Goal: Transaction & Acquisition: Purchase product/service

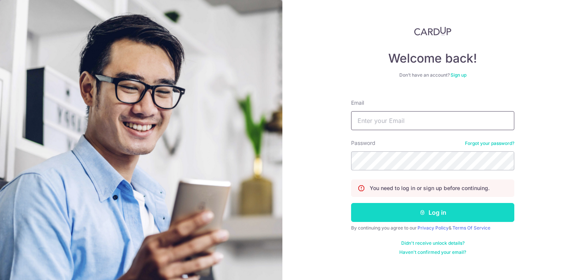
type input "yuanwei.tan@gmail.com"
click at [419, 208] on button "Log in" at bounding box center [432, 212] width 163 height 19
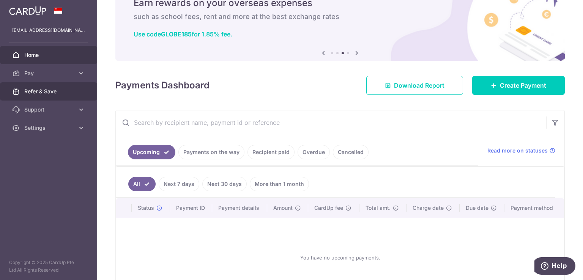
scroll to position [38, 0]
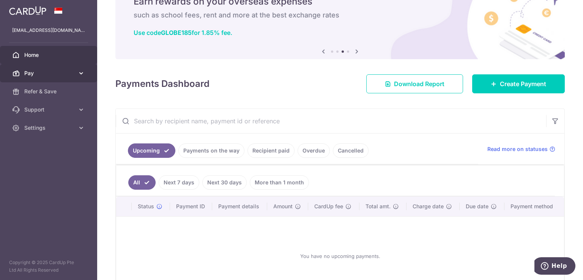
click at [33, 75] on span "Pay" at bounding box center [49, 74] width 50 height 8
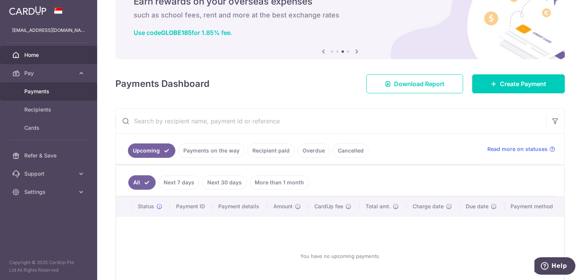
click at [62, 89] on span "Payments" at bounding box center [49, 92] width 50 height 8
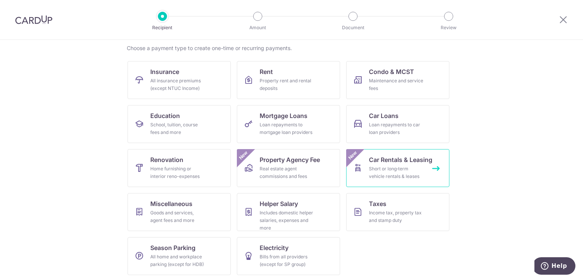
scroll to position [59, 0]
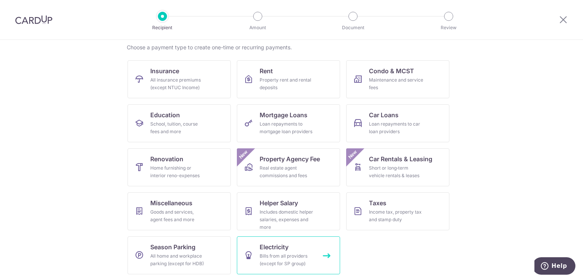
click at [289, 256] on div "Bills from all providers (except for SP group)" at bounding box center [287, 260] width 55 height 15
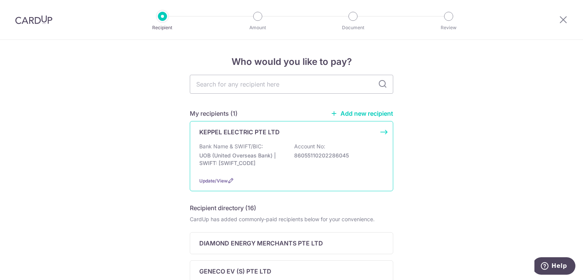
click at [271, 151] on div "Bank Name & SWIFT/BIC: UOB (United Overseas Bank) | SWIFT: UOVBSGSGXXX Account …" at bounding box center [291, 157] width 185 height 28
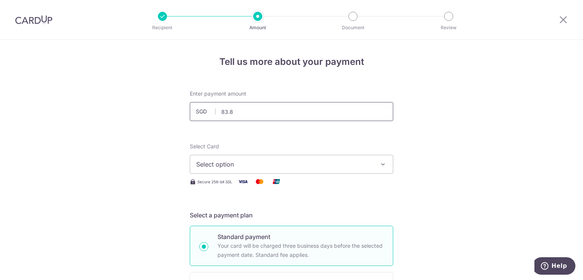
type input "83.85"
click at [248, 170] on button "Select option" at bounding box center [292, 164] width 204 height 19
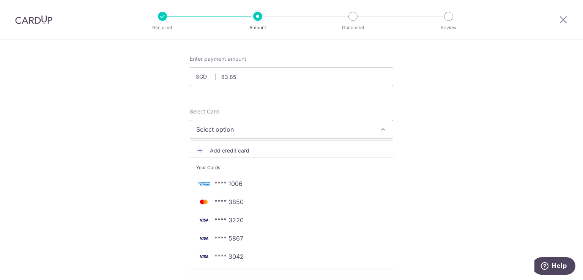
scroll to position [38, 0]
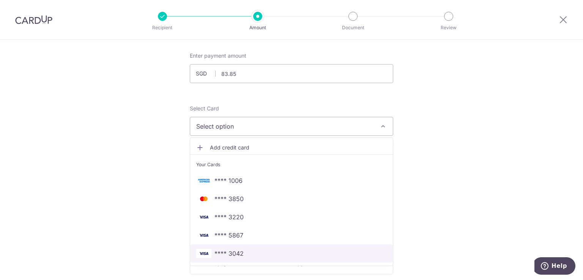
click at [247, 249] on span "**** 3042" at bounding box center [291, 253] width 191 height 9
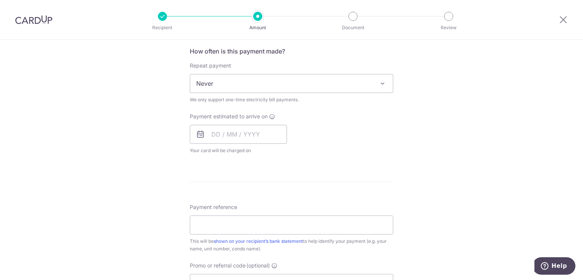
scroll to position [304, 0]
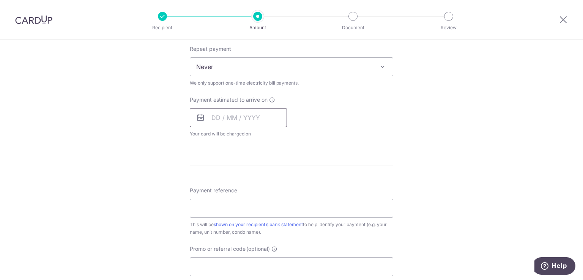
click at [219, 117] on input "text" at bounding box center [238, 117] width 97 height 19
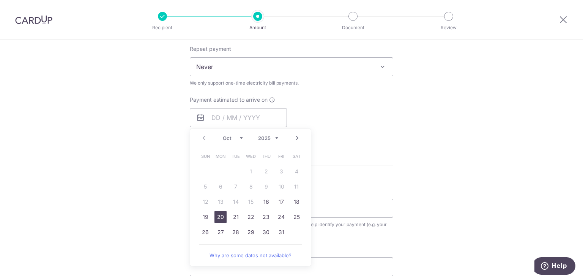
click at [222, 217] on link "20" at bounding box center [221, 217] width 12 height 12
type input "[DATE]"
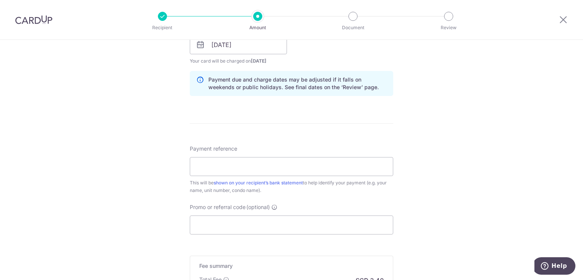
scroll to position [380, 0]
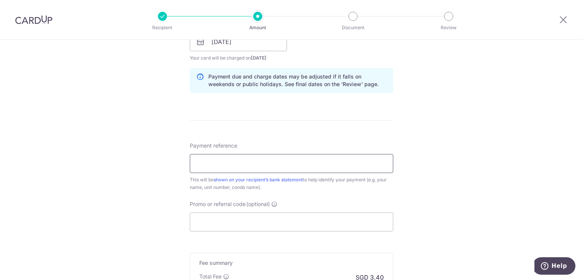
click at [248, 156] on input "Payment reference" at bounding box center [292, 163] width 204 height 19
drag, startPoint x: 310, startPoint y: 163, endPoint x: 247, endPoint y: 161, distance: 63.8
click at [247, 161] on input "Acc K202286045 Inv BN2501040506" at bounding box center [292, 163] width 204 height 19
paste input "BN2510035405"
click at [316, 164] on input "Acc K202286045 Inv BN2501040506" at bounding box center [292, 163] width 204 height 19
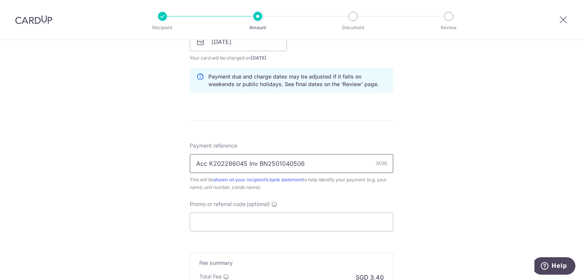
drag, startPoint x: 305, startPoint y: 163, endPoint x: 258, endPoint y: 163, distance: 46.7
click at [258, 163] on input "Acc K202286045 Inv BN2501040506" at bounding box center [292, 163] width 204 height 19
paste input "10035405"
type input "Acc K202286045 Inv BN2510035405"
click at [299, 138] on form "Enter payment amount SGD 83.85 83.85 Select Card **** 3042 Add credit card Your…" at bounding box center [292, 47] width 204 height 674
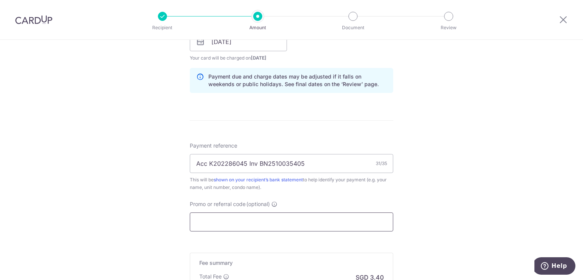
click at [251, 216] on input "Promo or referral code (optional)" at bounding box center [292, 222] width 204 height 19
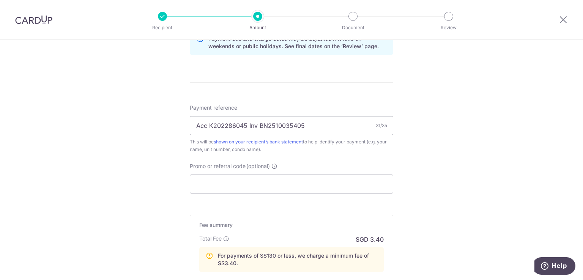
click at [488, 122] on div "Tell us more about your payment Enter payment amount SGD 83.85 83.85 Select Car…" at bounding box center [291, 2] width 583 height 760
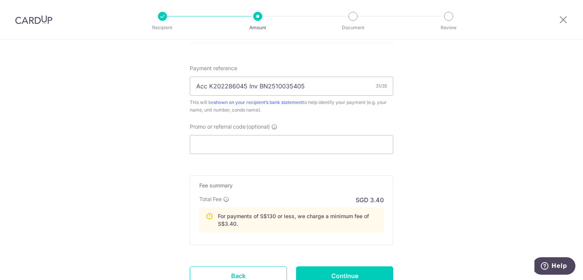
scroll to position [518, 0]
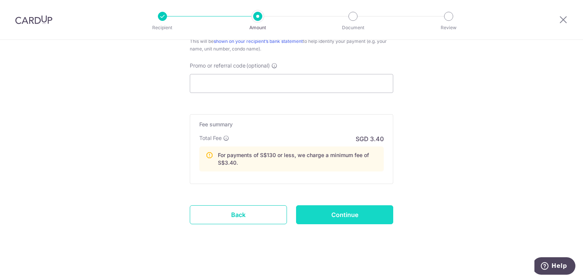
click at [380, 210] on input "Continue" at bounding box center [344, 214] width 97 height 19
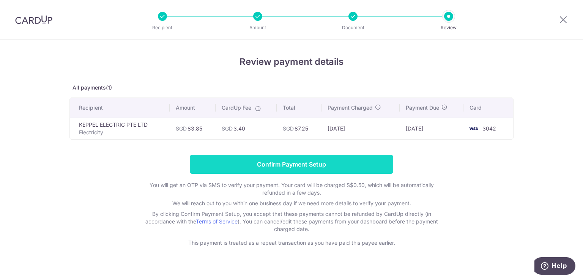
click at [368, 163] on input "Confirm Payment Setup" at bounding box center [292, 164] width 204 height 19
